Goal: Navigation & Orientation: Find specific page/section

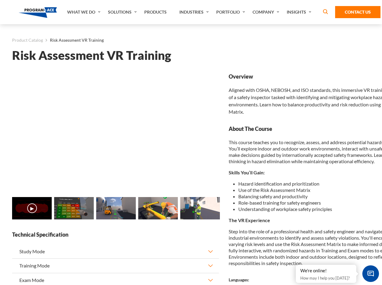
click at [123, 12] on link "Solutions" at bounding box center [123, 12] width 36 height 24
click at [0, 0] on div "AI & Computer Vision Solutions Computer Vision Quality Control AI tools for fas…" at bounding box center [0, 0] width 0 height 0
click at [0, 0] on div "AI & Computer Vision Solutions Virtual Training Solutions Virtual Tour Solution…" at bounding box center [0, 0] width 0 height 0
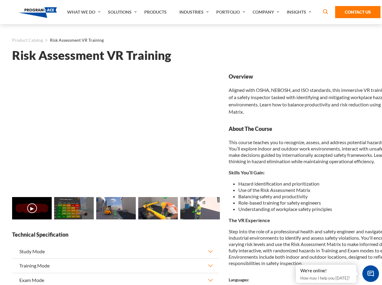
click at [0, 0] on div "AI & Computer Vision Solutions Virtual Training Solutions Virtual Tour Solution…" at bounding box center [0, 0] width 0 height 0
click at [0, 0] on div "AI & Computer Vision Solutions Computer Vision Quality Control AI tools for fas…" at bounding box center [0, 0] width 0 height 0
